Goal: Check status: Check status

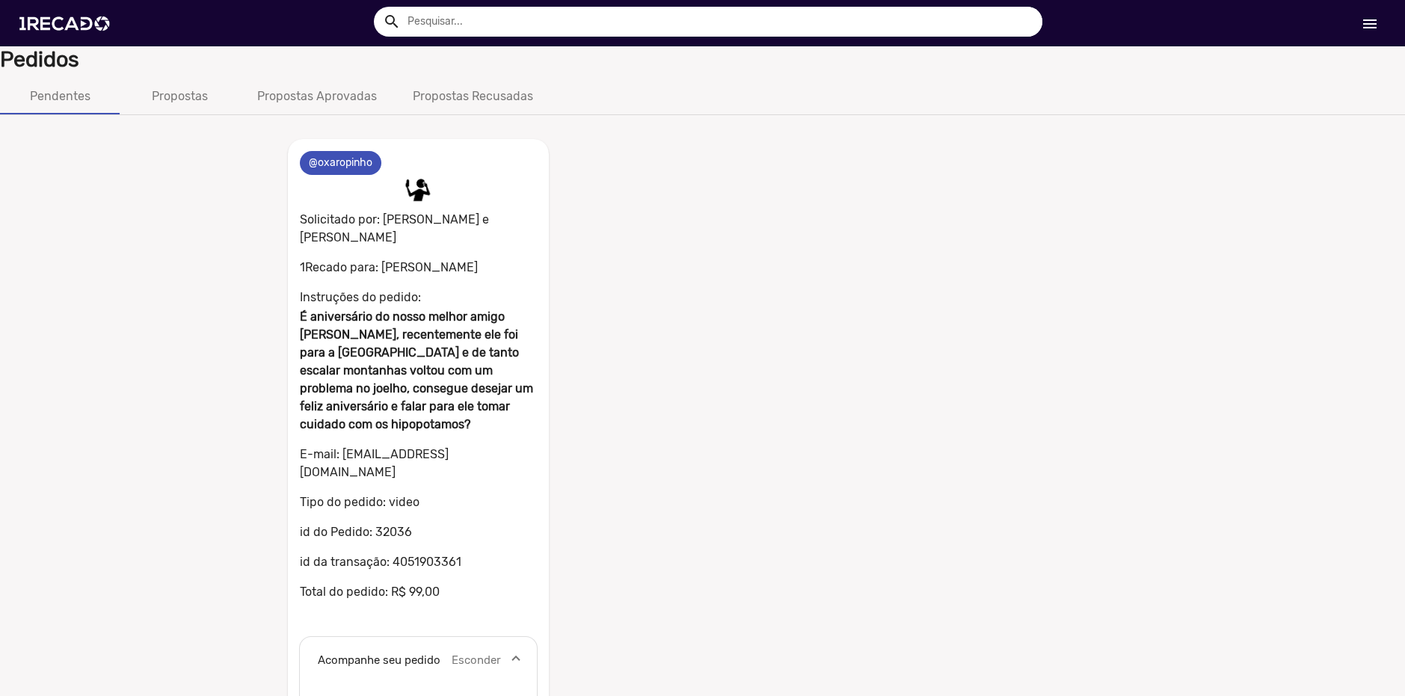
scroll to position [366, 0]
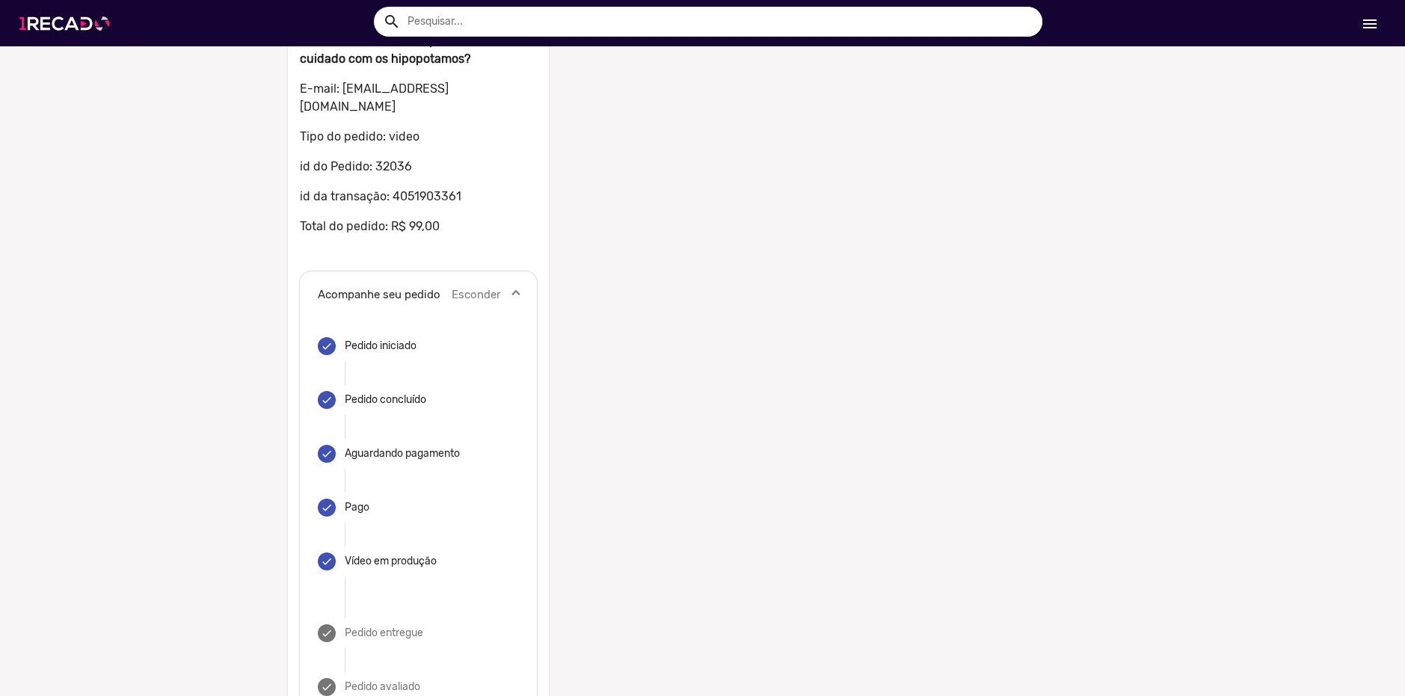
click at [88, 13] on img at bounding box center [67, 24] width 113 height 64
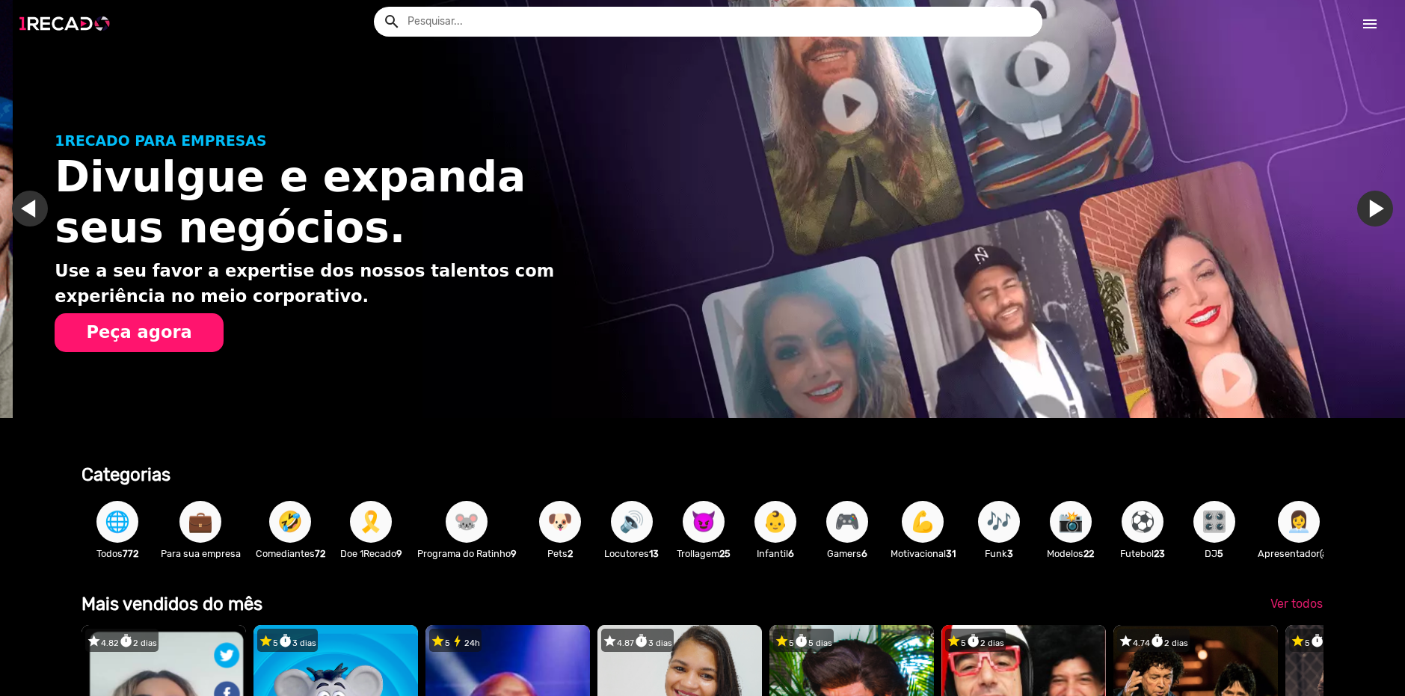
scroll to position [0, 1394]
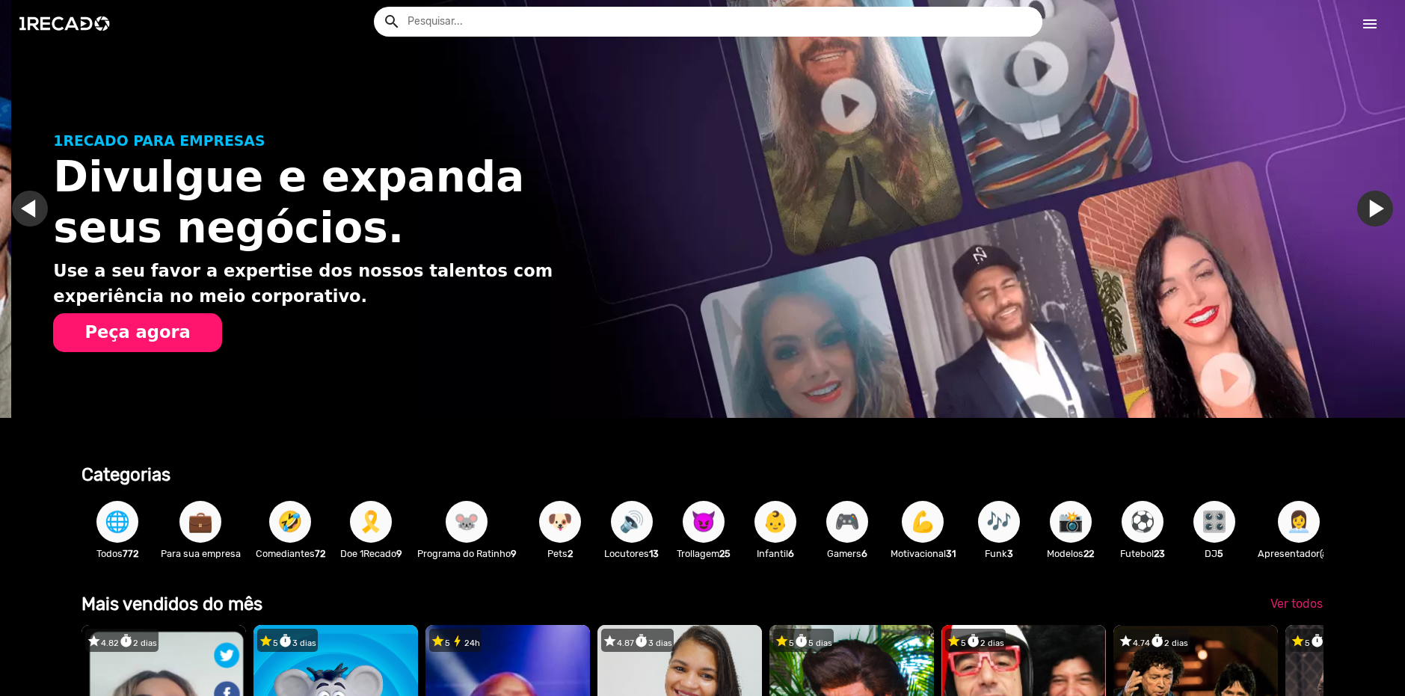
click at [1365, 15] on mat-icon "menu" at bounding box center [1370, 24] width 18 height 18
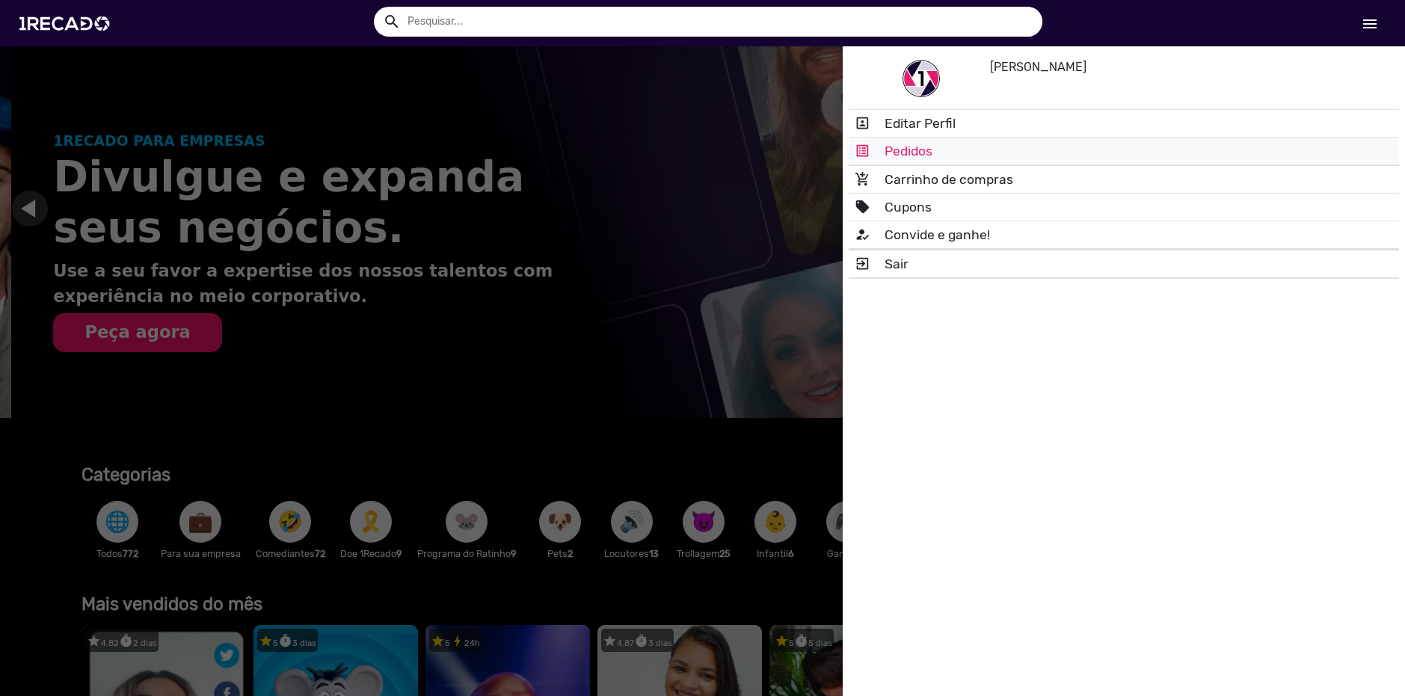
click at [1044, 159] on link "list_alt Pedidos" at bounding box center [1124, 151] width 550 height 27
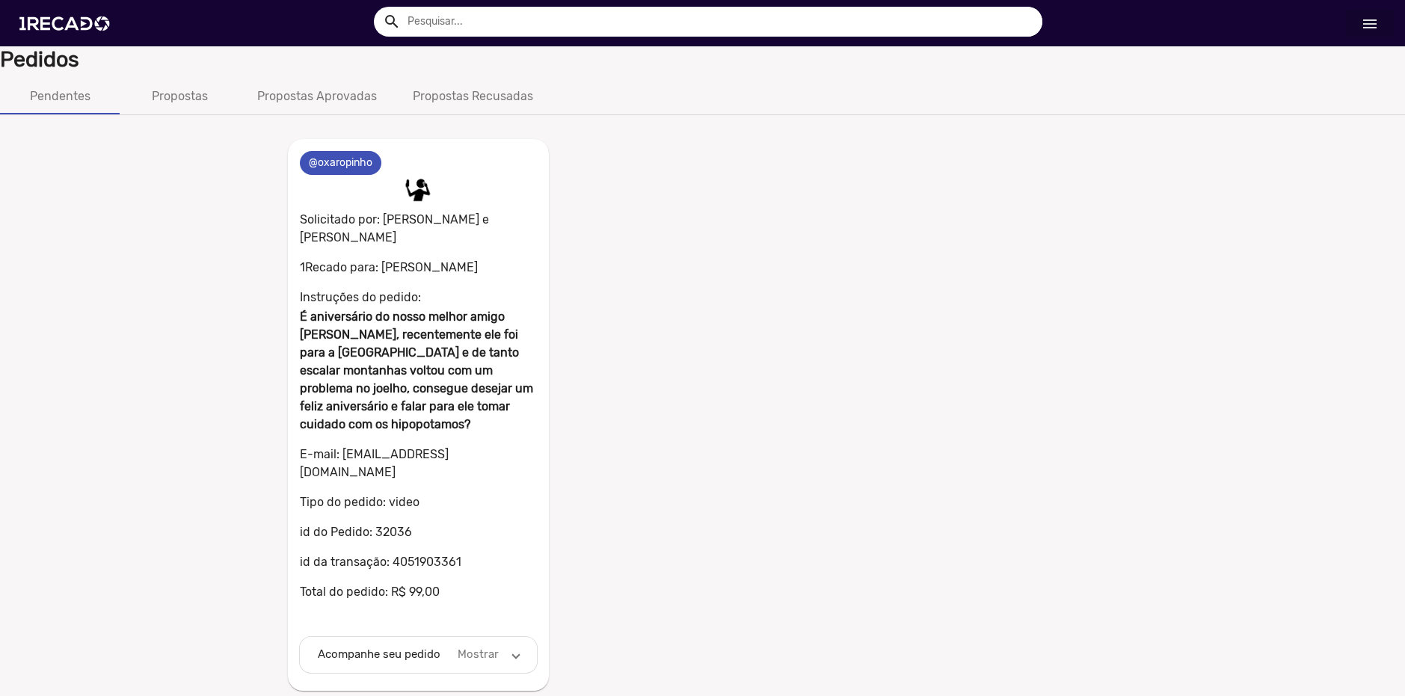
click at [449, 646] on span "Acompanhe seu pedido Mostrar" at bounding box center [416, 654] width 196 height 17
click at [409, 231] on mat-card "0 @oxaropinho 0 Solicitado por: Coutinho e Maurício 1Recado para: Diogo Andrade…" at bounding box center [419, 624] width 262 height 970
click at [417, 352] on b "É aniversário do nosso melhor amigo Diogo, recentemente ele foi para a africa e…" at bounding box center [416, 371] width 233 height 122
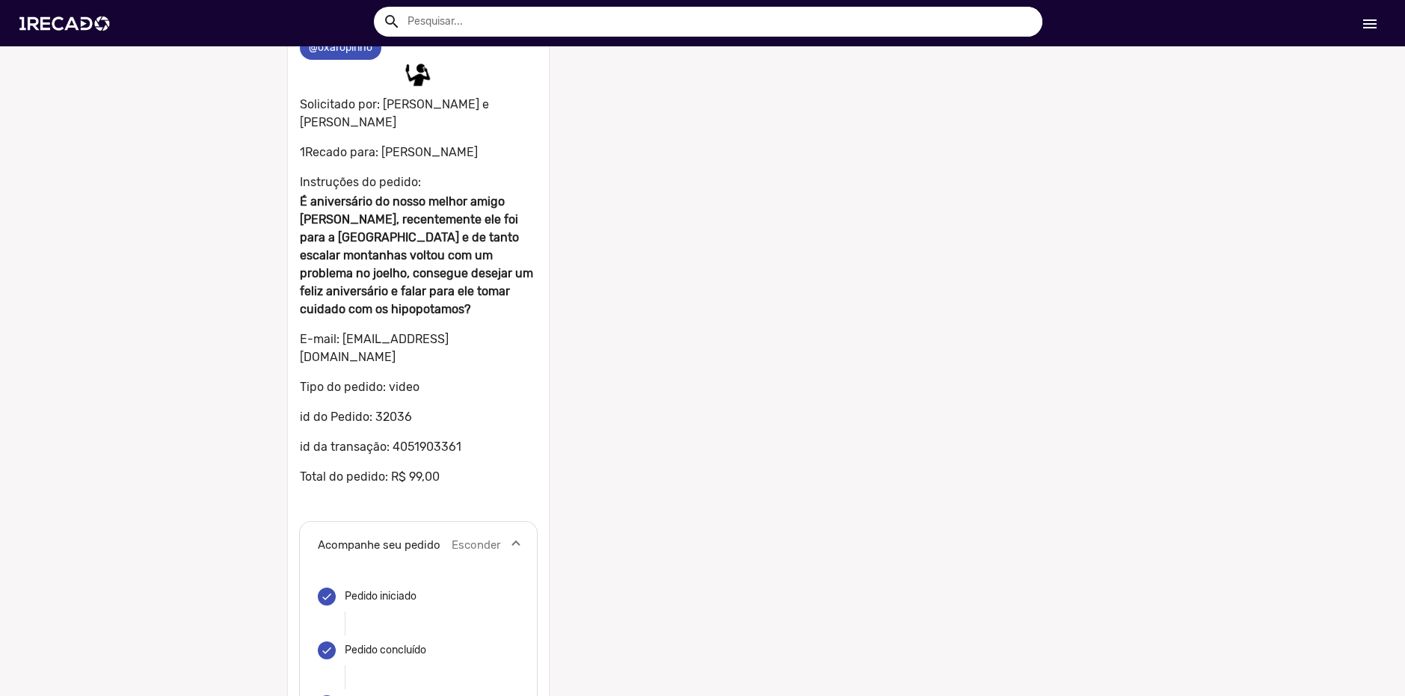
scroll to position [224, 0]
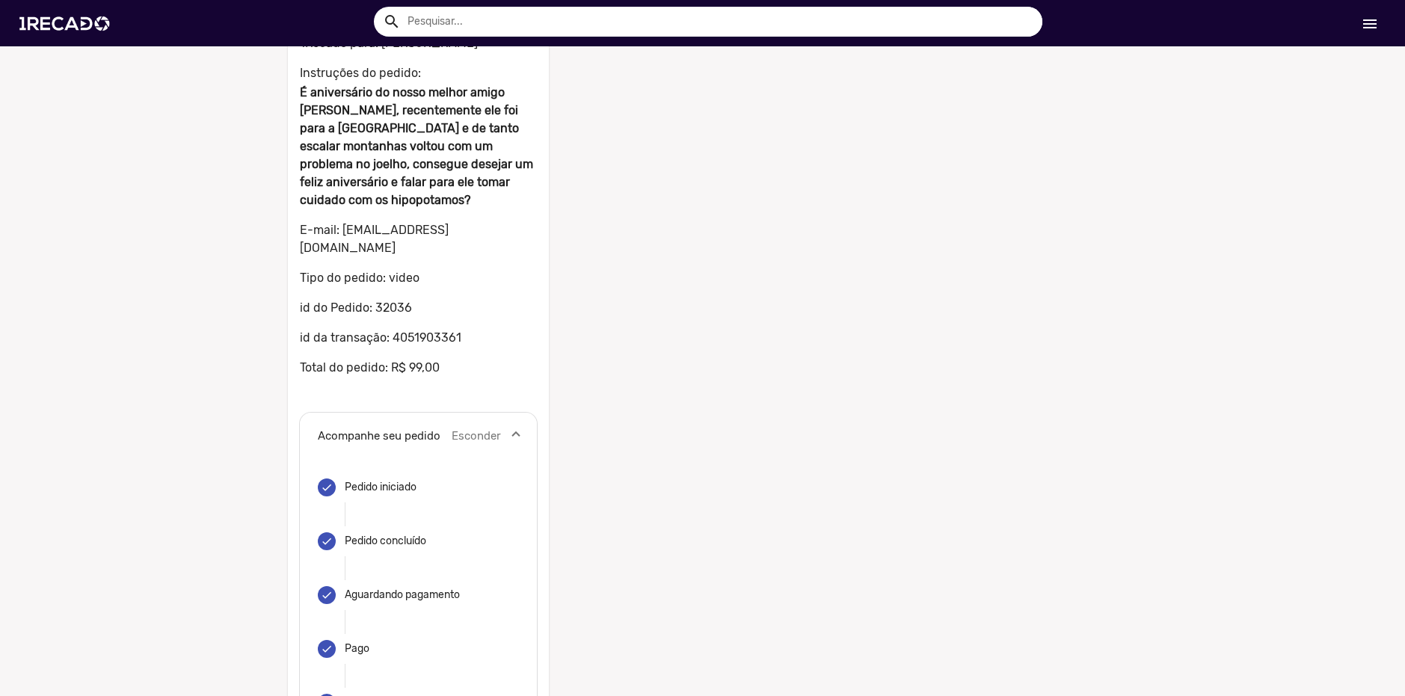
click at [429, 413] on mat-expansion-panel-header "Acompanhe seu pedido Esconder" at bounding box center [419, 437] width 238 height 48
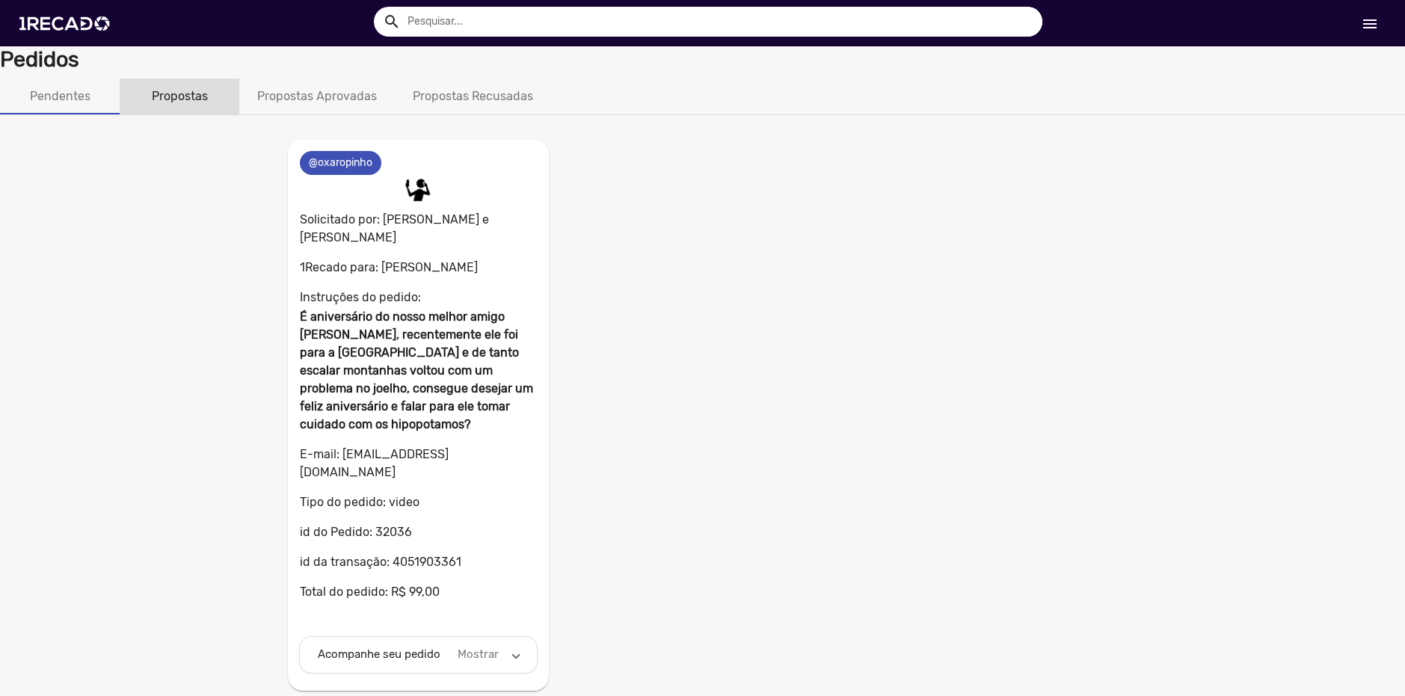
click at [185, 103] on div "Propostas" at bounding box center [180, 96] width 56 height 18
